Goal: Navigation & Orientation: Find specific page/section

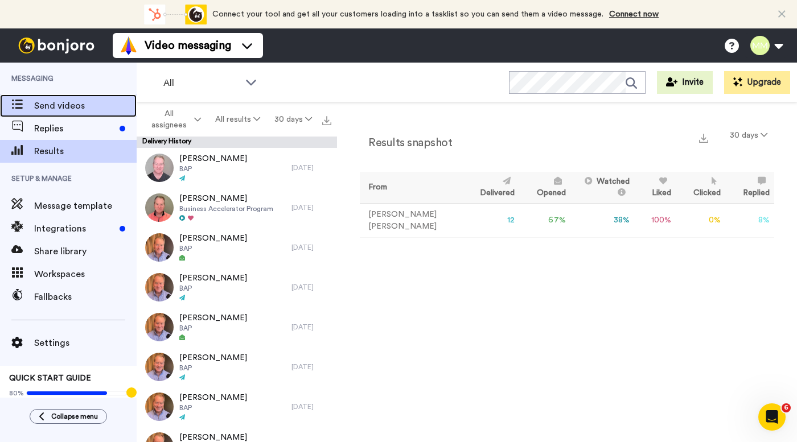
click at [62, 103] on span "Send videos" at bounding box center [85, 106] width 102 height 14
